Goal: Task Accomplishment & Management: Complete application form

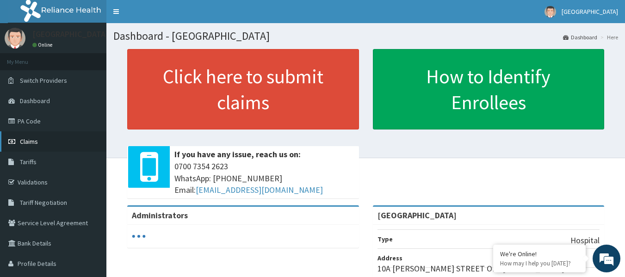
click at [44, 145] on link "Claims" at bounding box center [53, 141] width 106 height 20
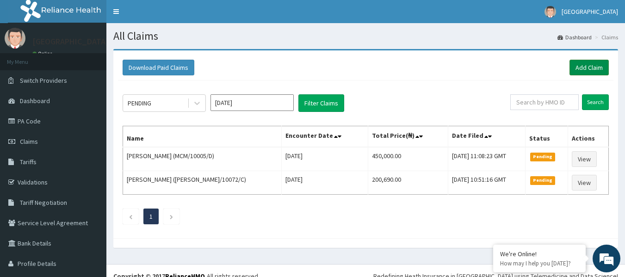
click at [583, 68] on link "Add Claim" at bounding box center [589, 68] width 39 height 16
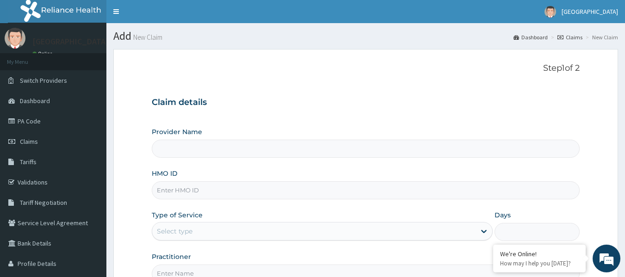
scroll to position [46, 0]
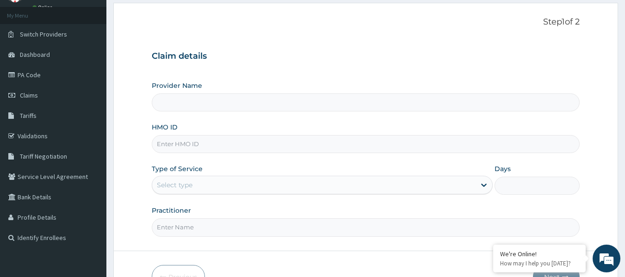
type input "[GEOGRAPHIC_DATA]"
click at [169, 143] on input "HMO ID" at bounding box center [366, 144] width 429 height 18
paste input "TMT/10192/C"
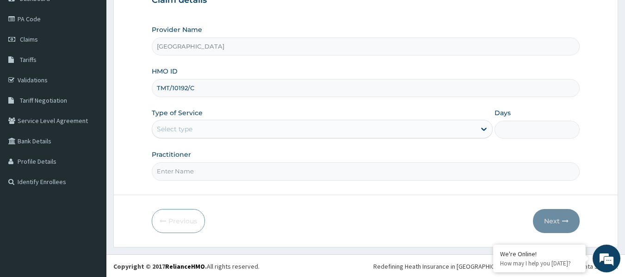
scroll to position [103, 0]
type input "TMT/10192/C"
click at [303, 129] on div "Select type" at bounding box center [314, 128] width 324 height 15
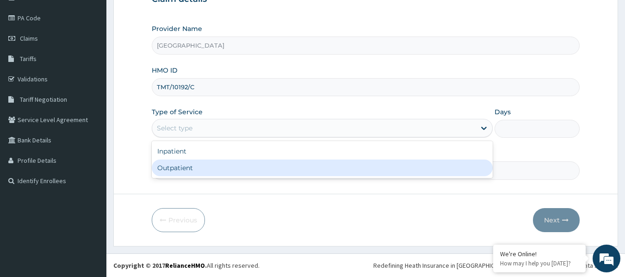
click at [270, 169] on div "Outpatient" at bounding box center [322, 168] width 341 height 17
type input "1"
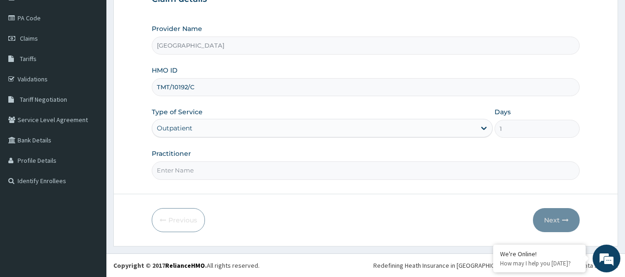
click at [301, 170] on input "Practitioner" at bounding box center [366, 171] width 429 height 18
type input "DR. N. EBI"
click at [550, 222] on button "Next" at bounding box center [556, 220] width 47 height 24
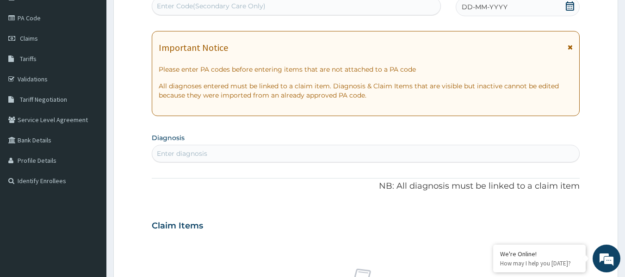
scroll to position [0, 0]
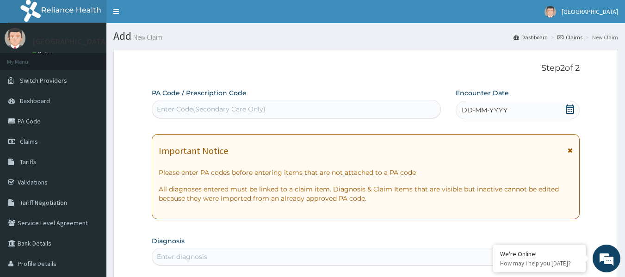
click at [198, 111] on div "Enter Code(Secondary Care Only)" at bounding box center [211, 109] width 109 height 9
paste input "PA/E350E4"
type input "PA/E350E4"
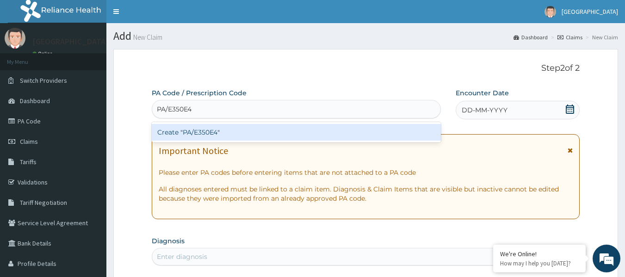
click at [244, 133] on div "Create "PA/E350E4"" at bounding box center [297, 132] width 290 height 17
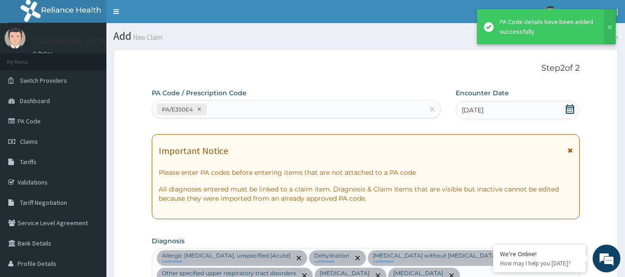
scroll to position [835, 0]
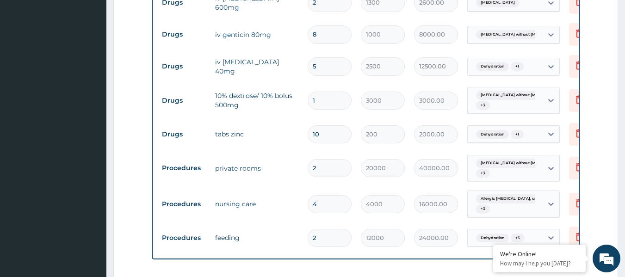
scroll to position [742, 0]
